Goal: Navigation & Orientation: Find specific page/section

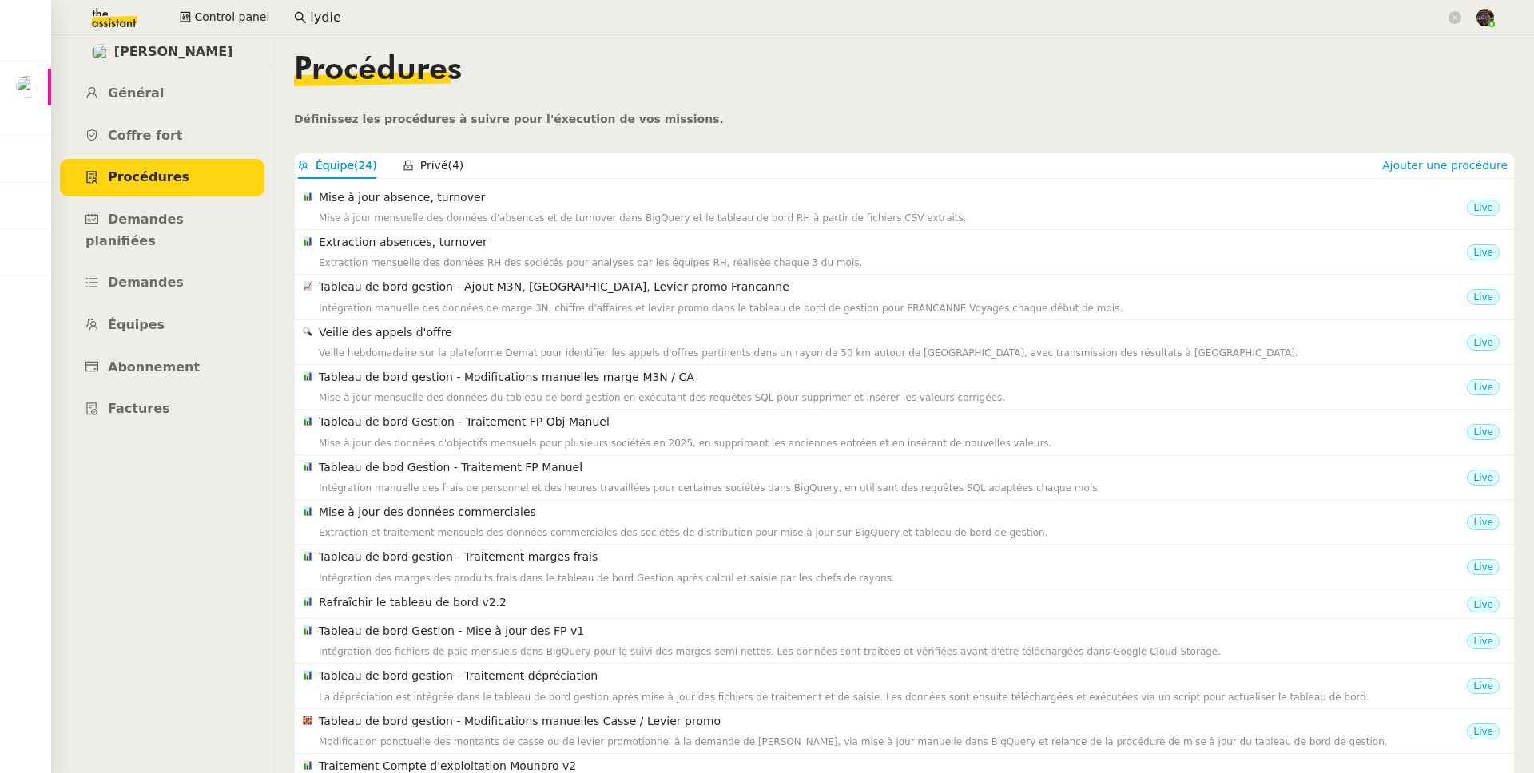
scroll to position [150, 0]
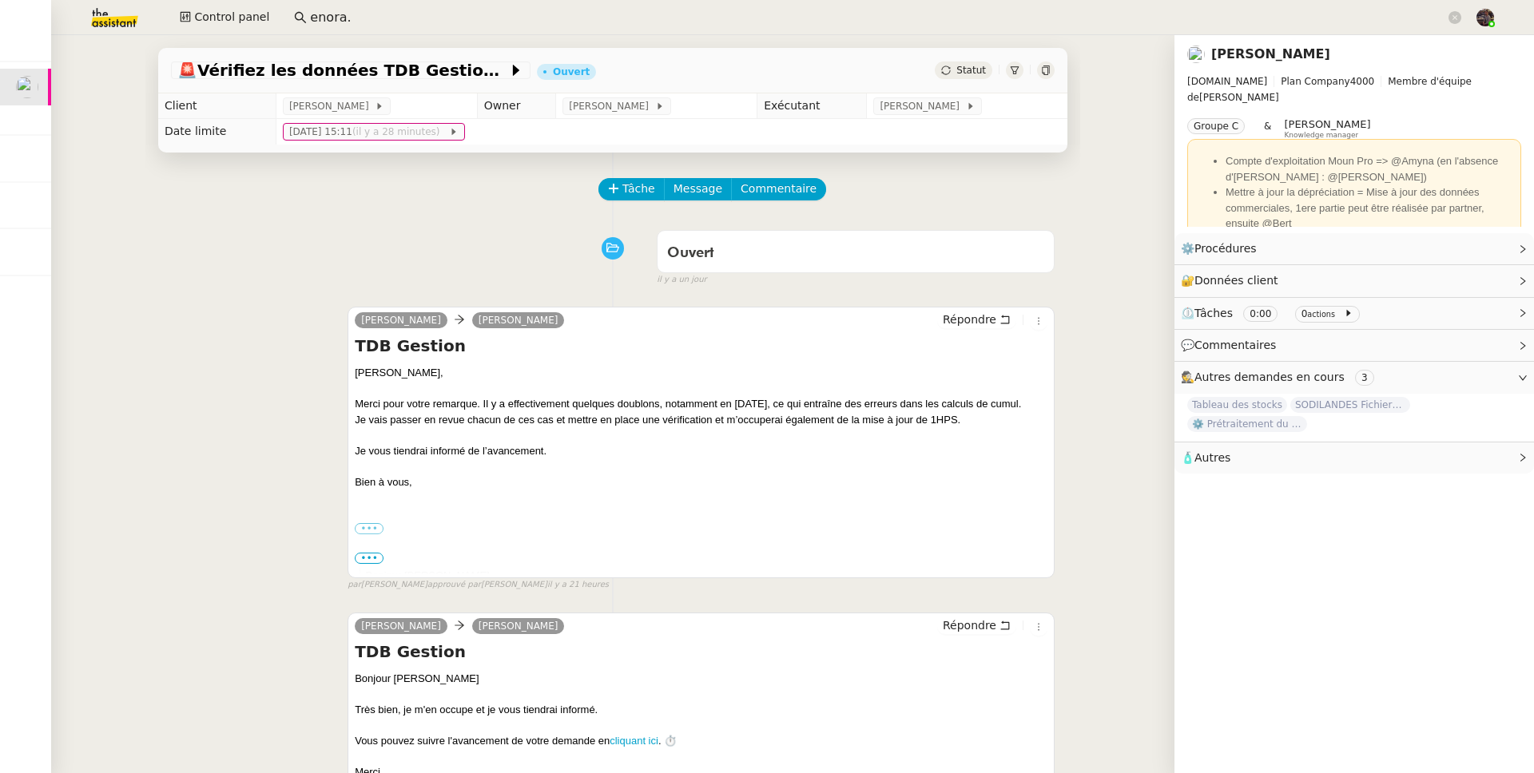
click at [198, 220] on div "Tâche Message Commentaire Veuillez patienter une erreur s'est produite 👌👌👌 mess…" at bounding box center [612, 691] width 935 height 1077
click at [124, 29] on img at bounding box center [102, 17] width 124 height 35
